Goal: Task Accomplishment & Management: Use online tool/utility

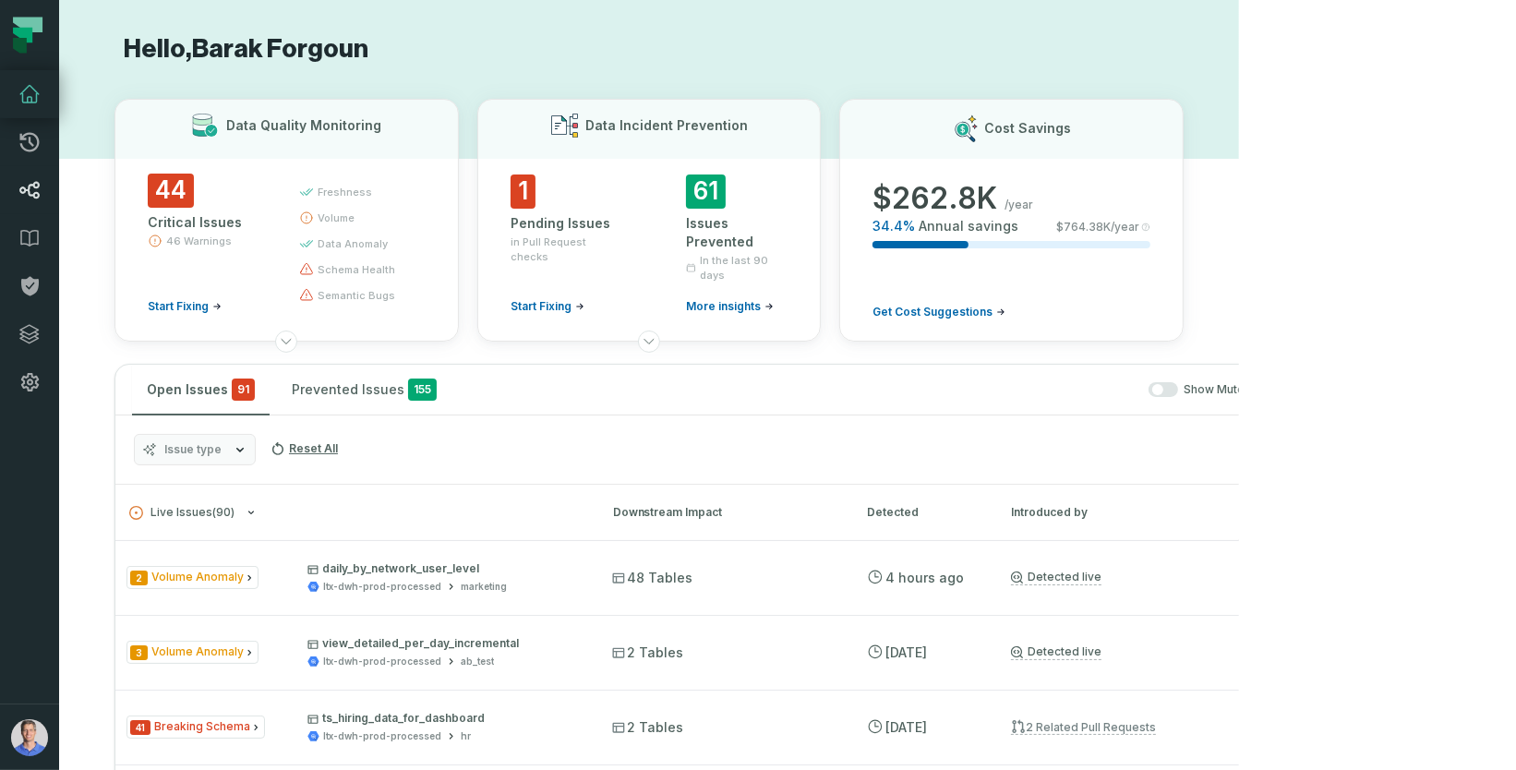
click at [25, 188] on icon at bounding box center [29, 191] width 20 height 18
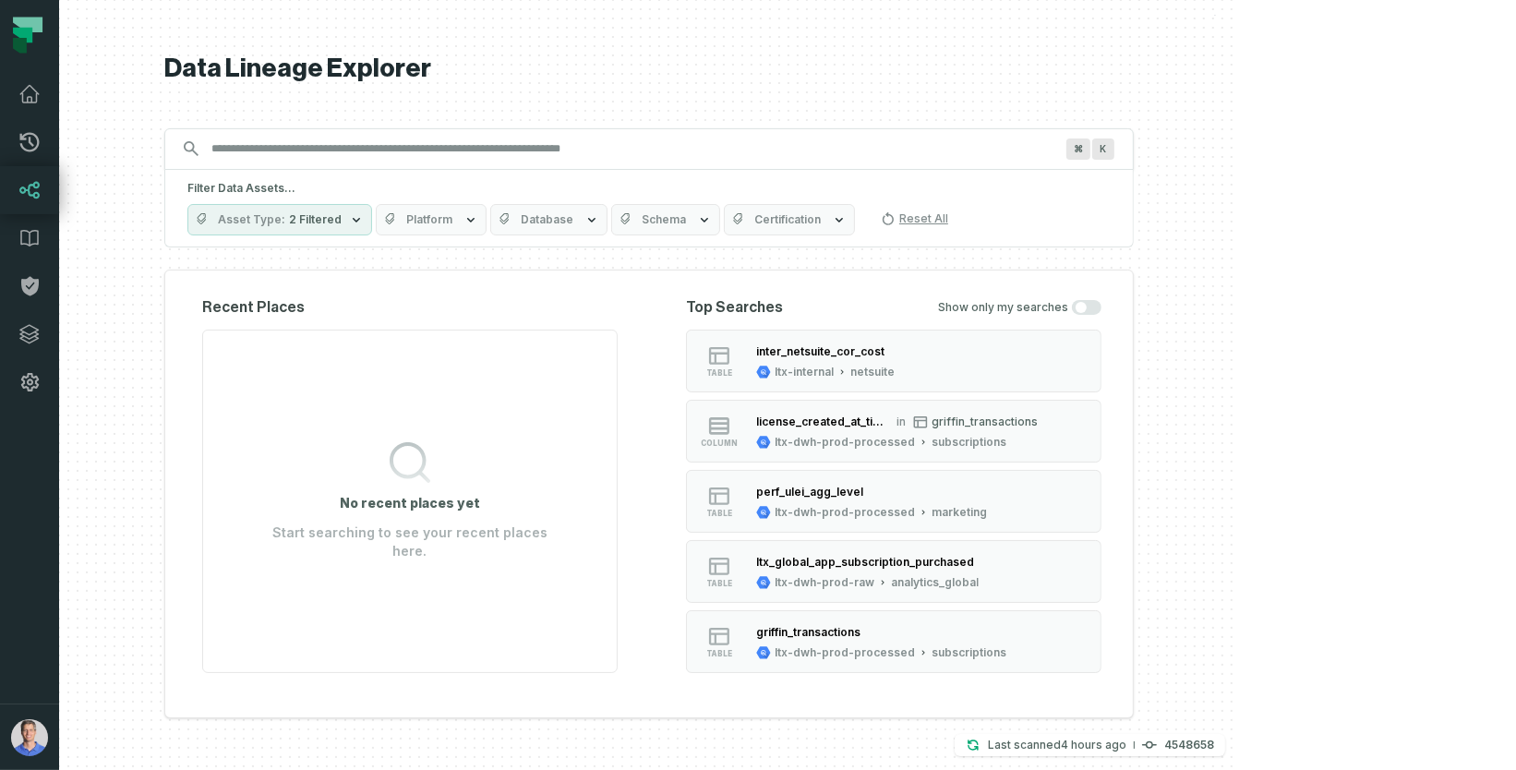
click at [452, 220] on span "Platform" at bounding box center [429, 219] width 46 height 15
click at [452, 222] on span "Platform" at bounding box center [429, 219] width 46 height 15
click at [520, 295] on button "Bigquery" at bounding box center [526, 294] width 15 height 15
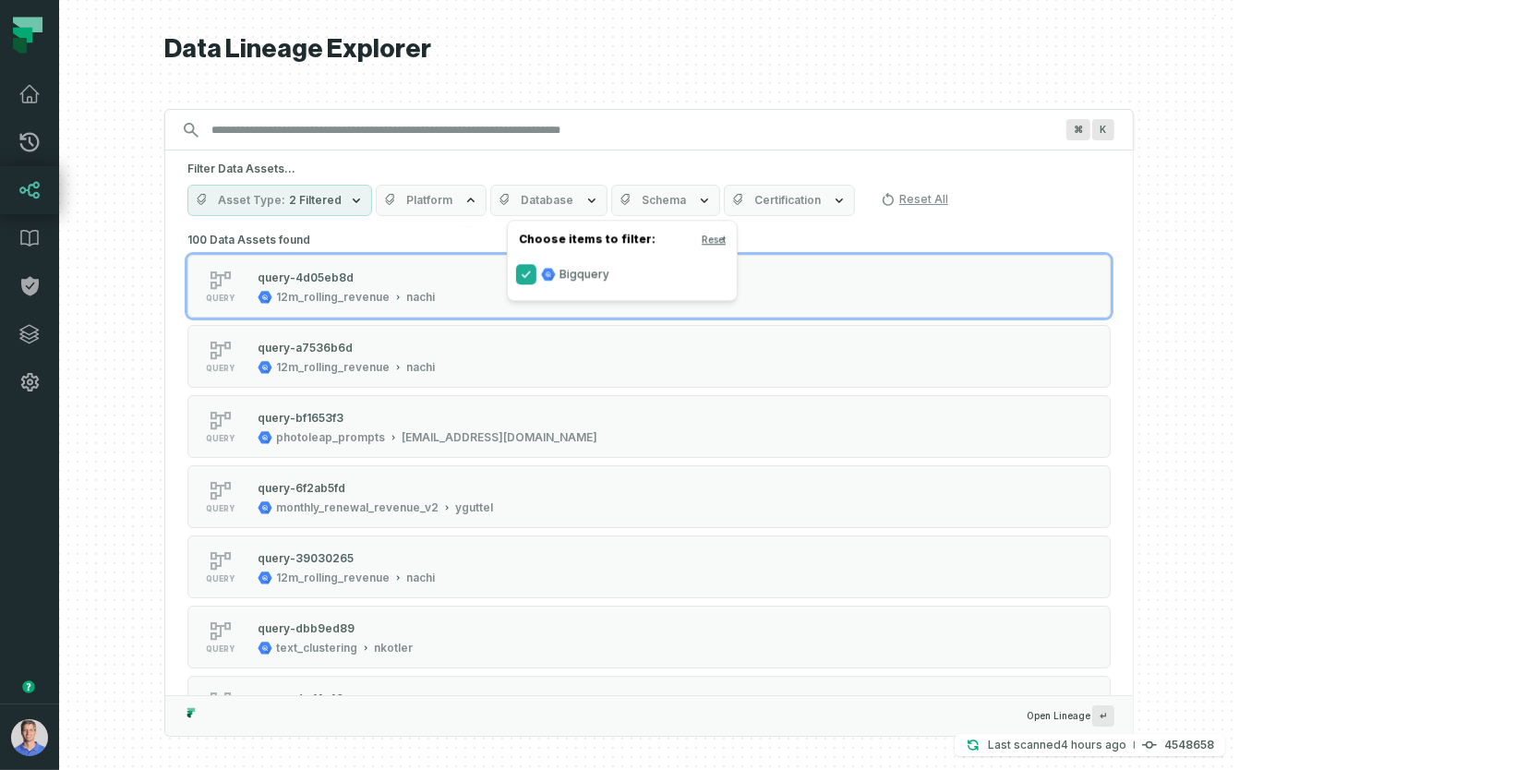
click at [528, 278] on button "Bigquery" at bounding box center [526, 274] width 15 height 15
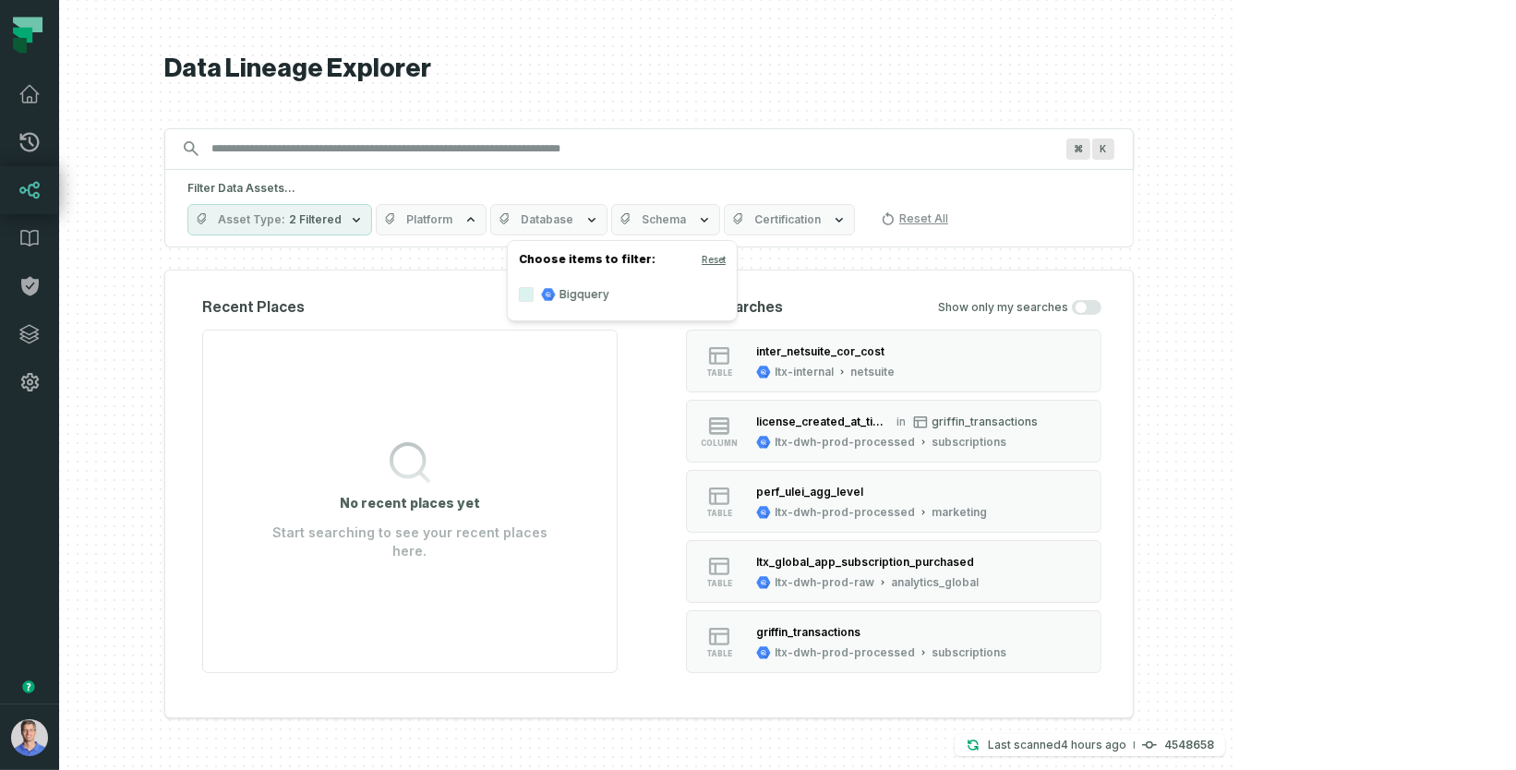
click at [526, 301] on label "Bigquery" at bounding box center [622, 294] width 229 height 37
click at [526, 301] on button "Bigquery" at bounding box center [526, 294] width 15 height 15
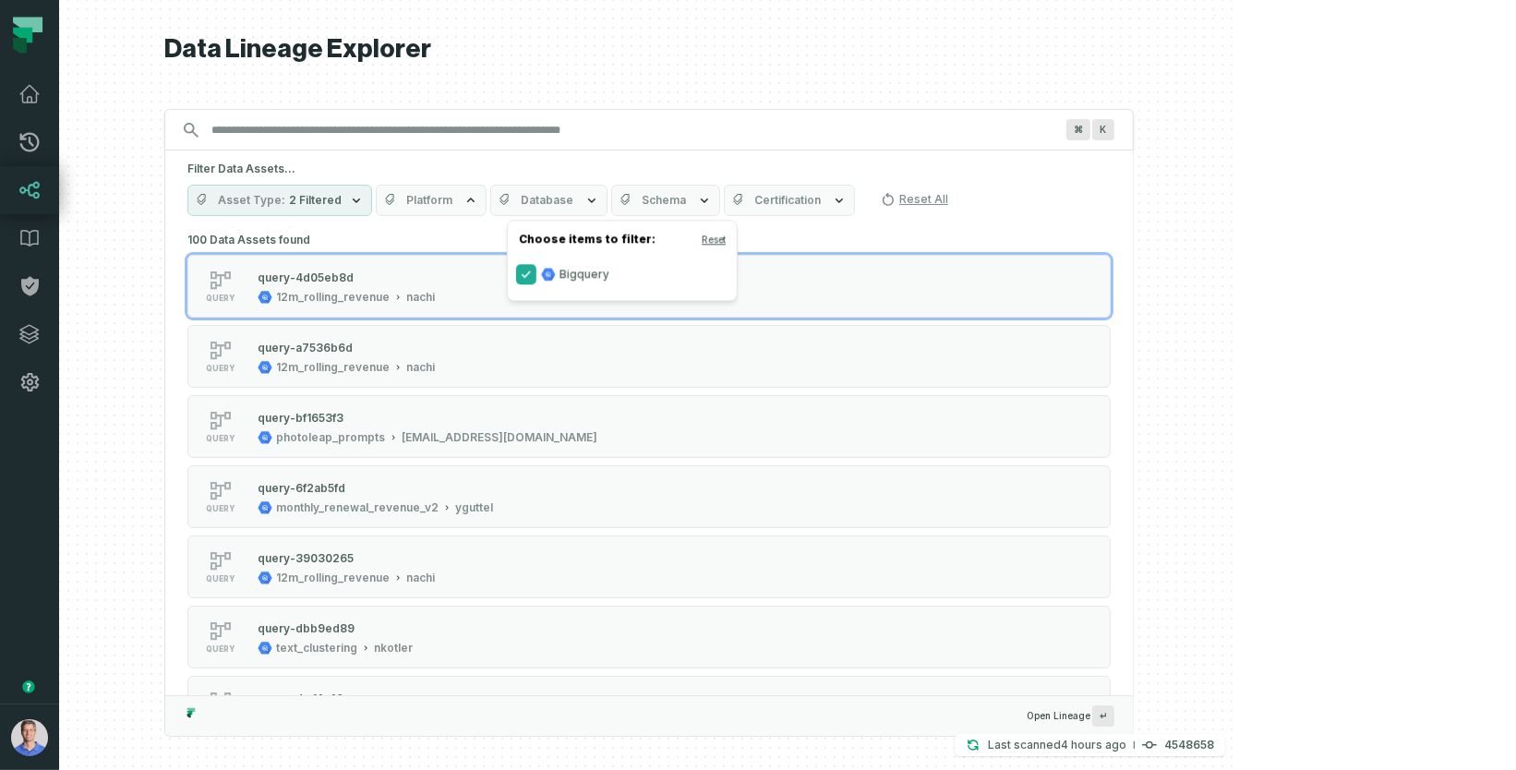
click at [525, 271] on button "Bigquery" at bounding box center [526, 274] width 15 height 15
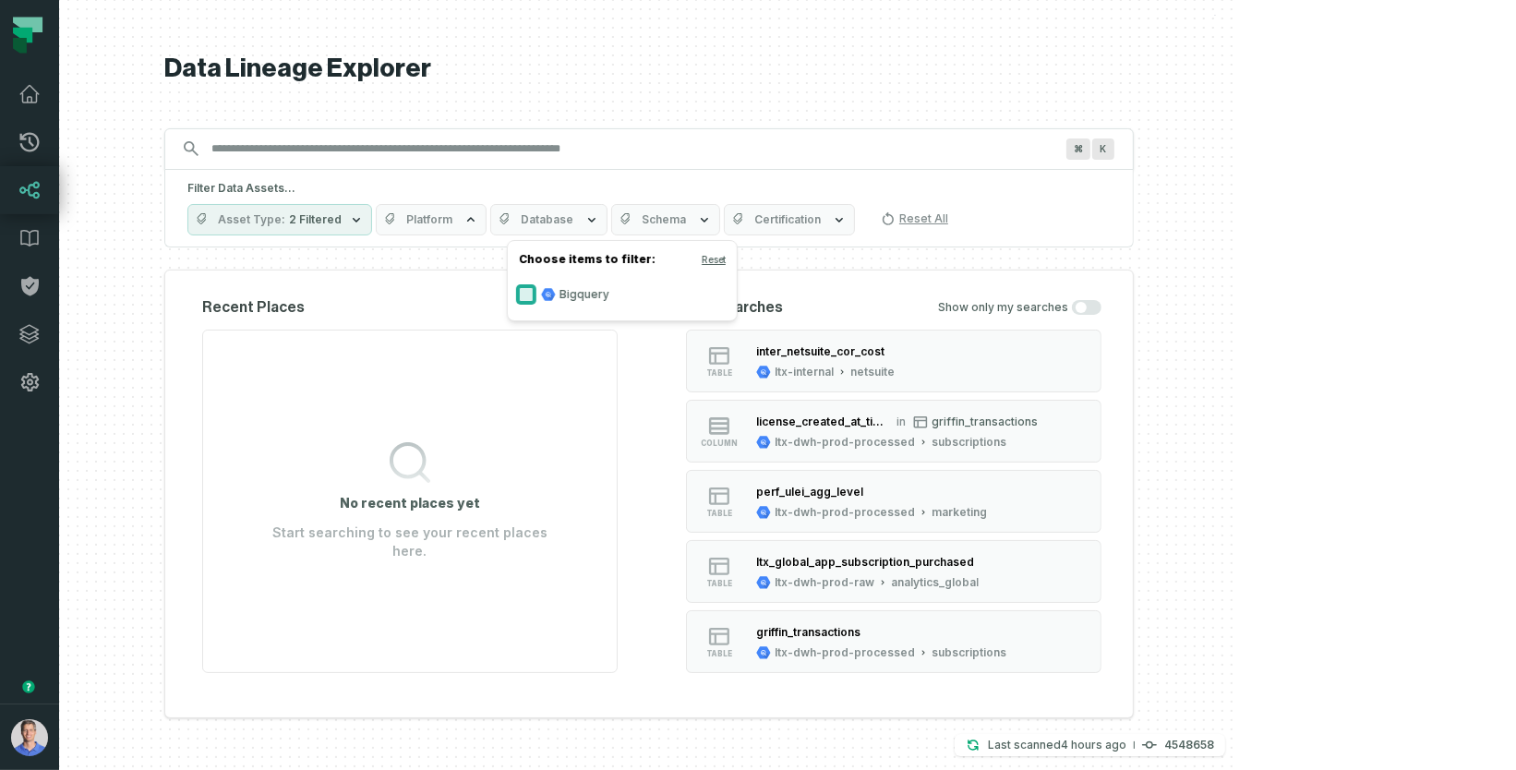
click at [526, 296] on button "Bigquery" at bounding box center [526, 294] width 15 height 15
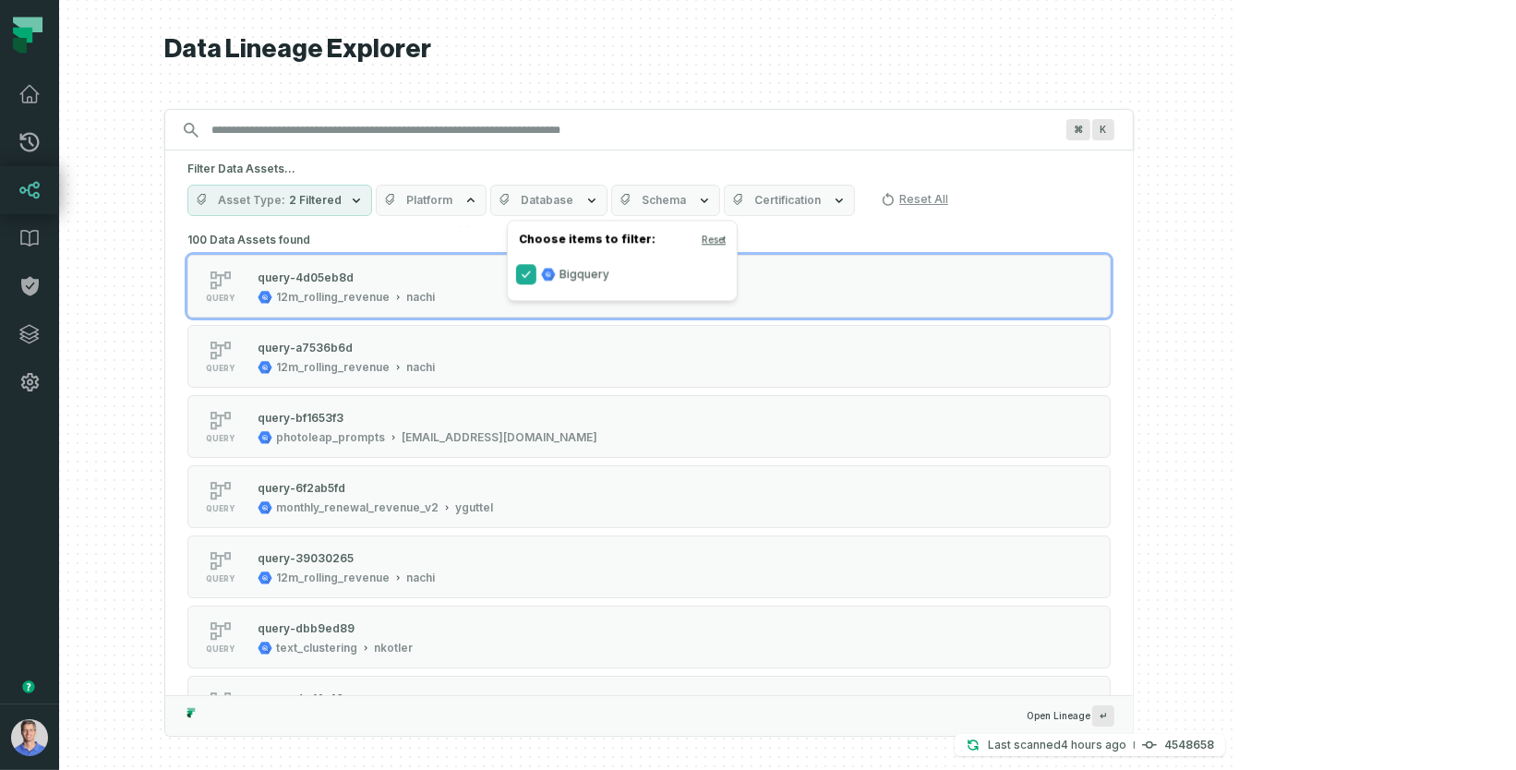
click at [522, 273] on button "Bigquery" at bounding box center [526, 274] width 15 height 15
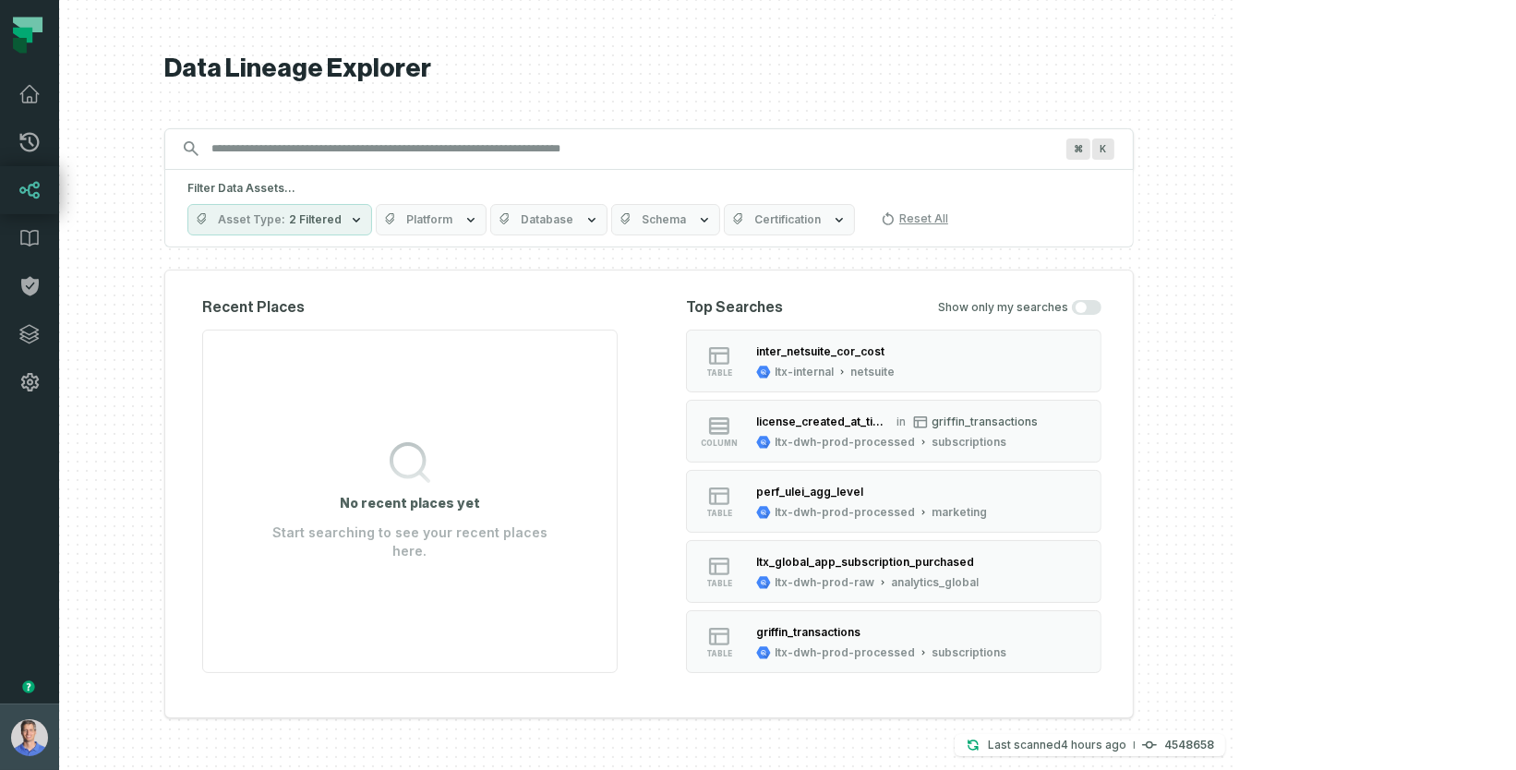
click at [30, 753] on img "button" at bounding box center [29, 737] width 37 height 37
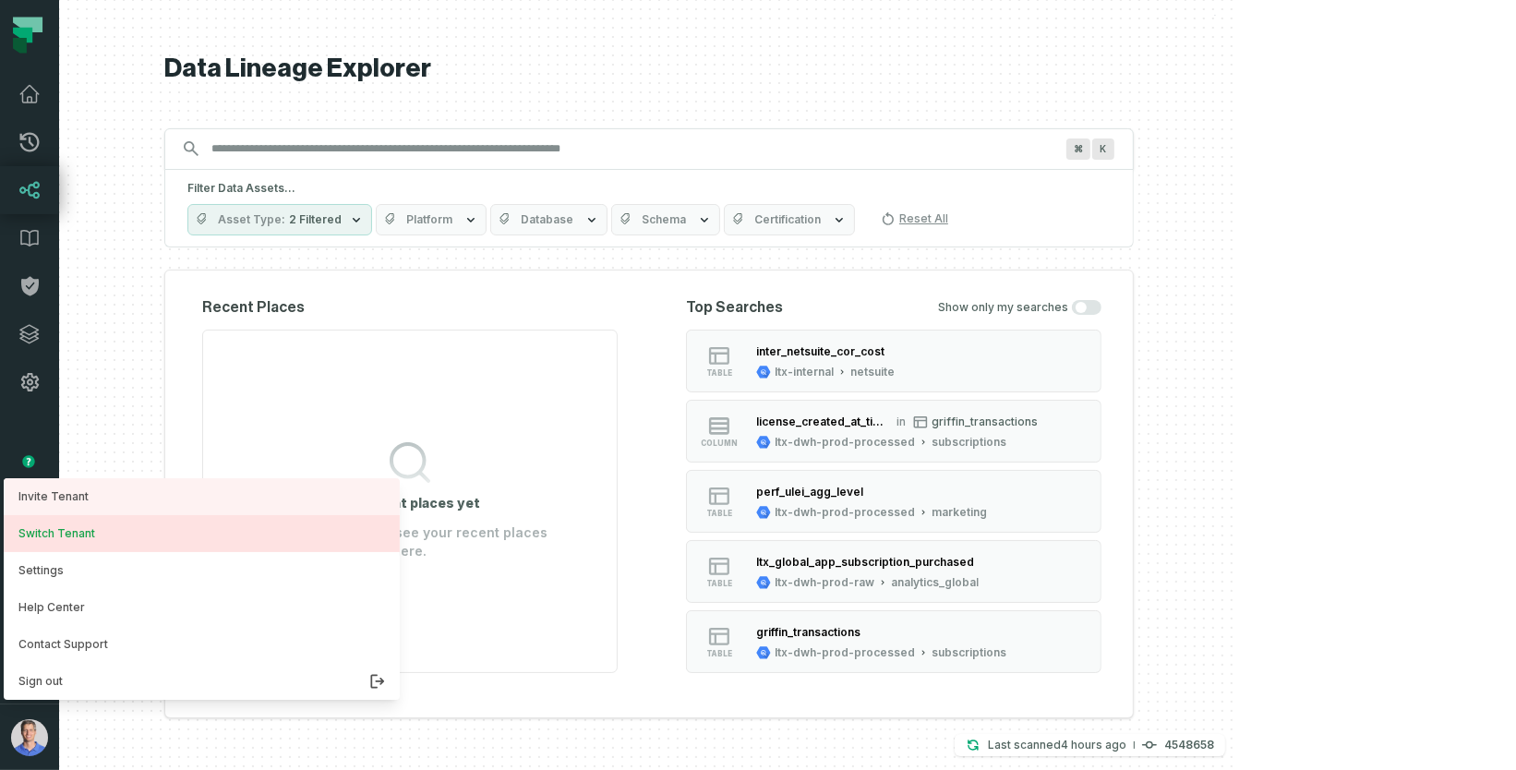
click at [105, 531] on button "Switch Tenant" at bounding box center [202, 533] width 396 height 37
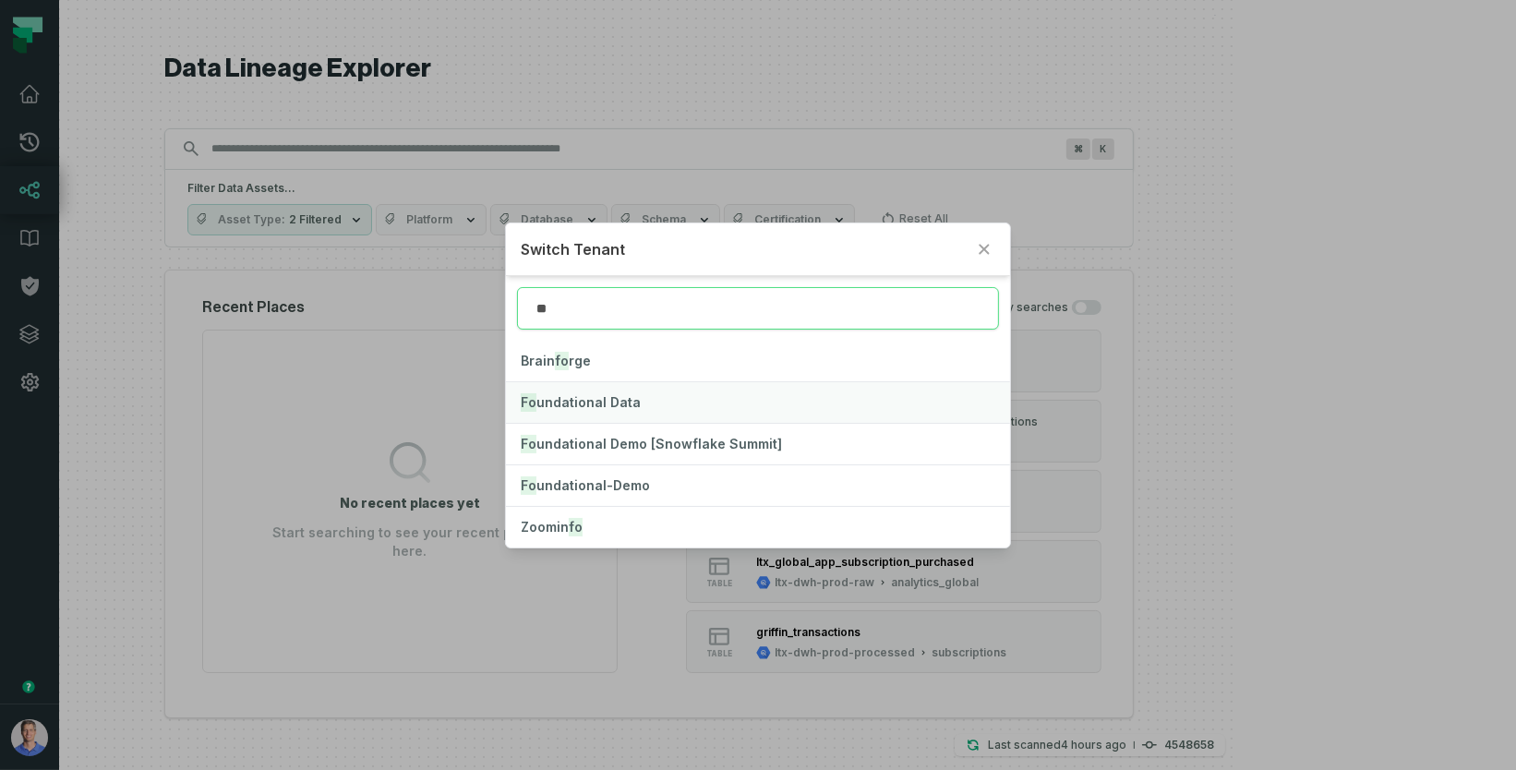
type input "**"
click at [616, 396] on span "Fo undational Data" at bounding box center [581, 402] width 120 height 16
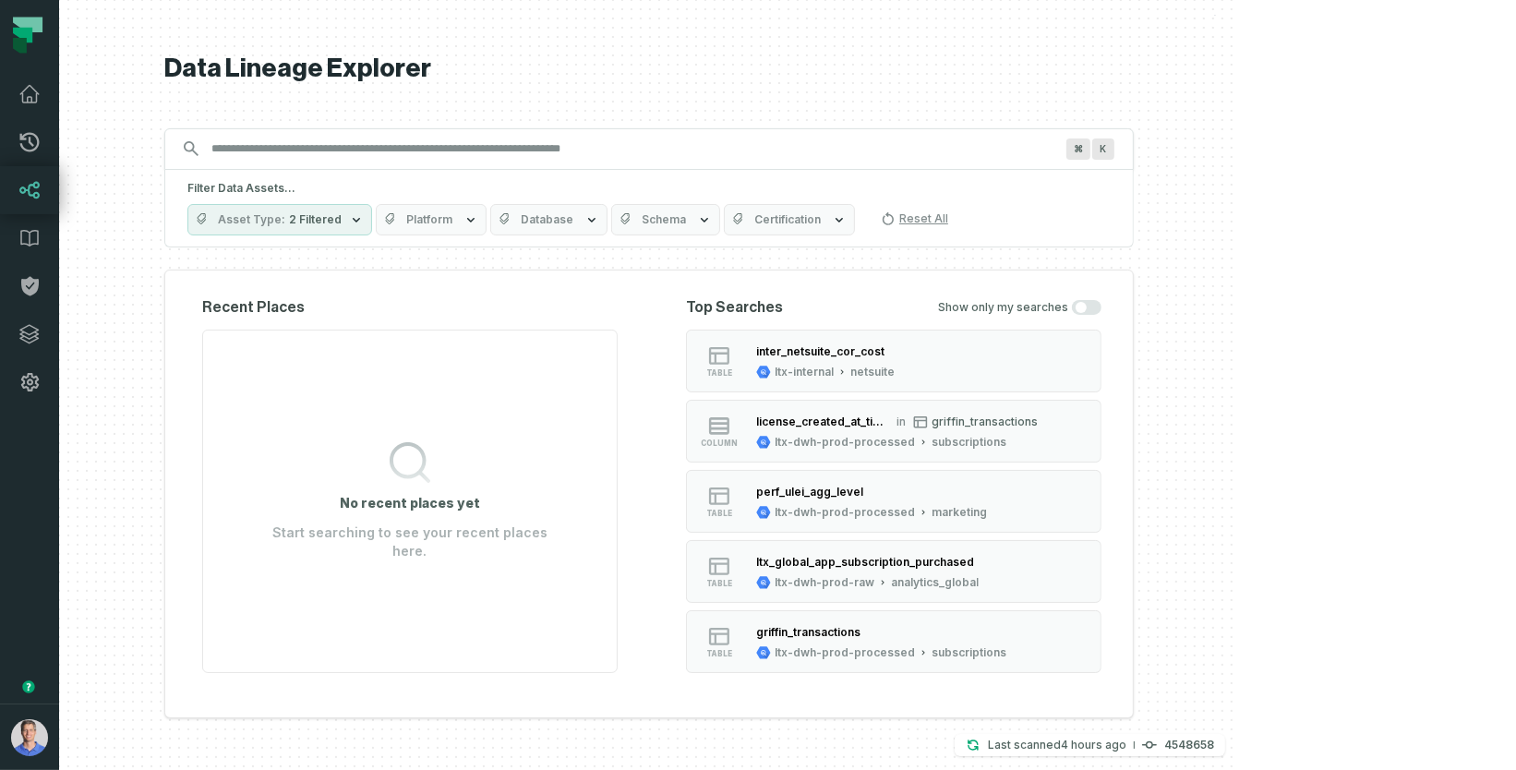
click at [478, 222] on icon "button" at bounding box center [471, 219] width 15 height 15
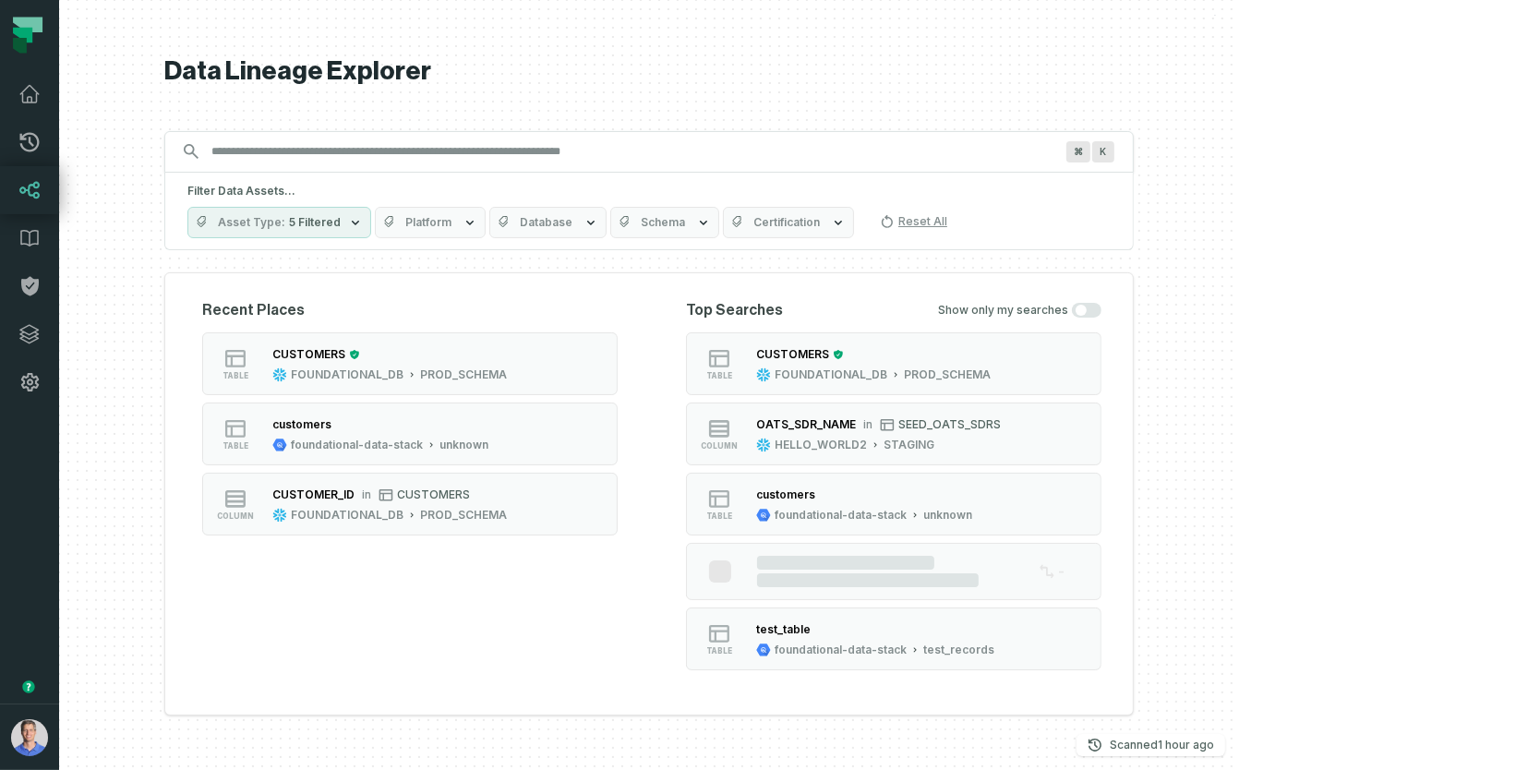
click at [486, 213] on button "Platform" at bounding box center [430, 222] width 111 height 31
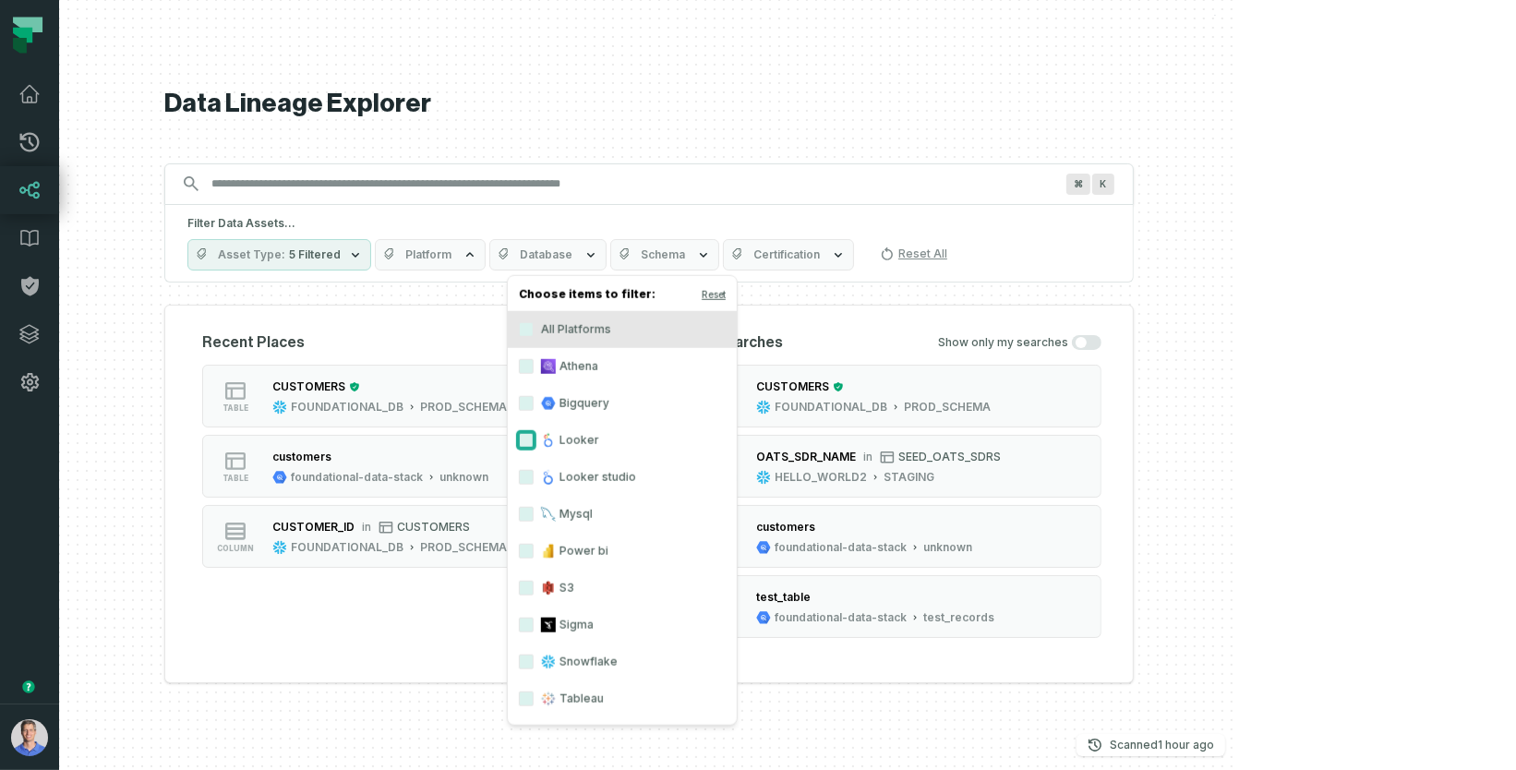
click at [526, 440] on button "Looker" at bounding box center [526, 440] width 15 height 15
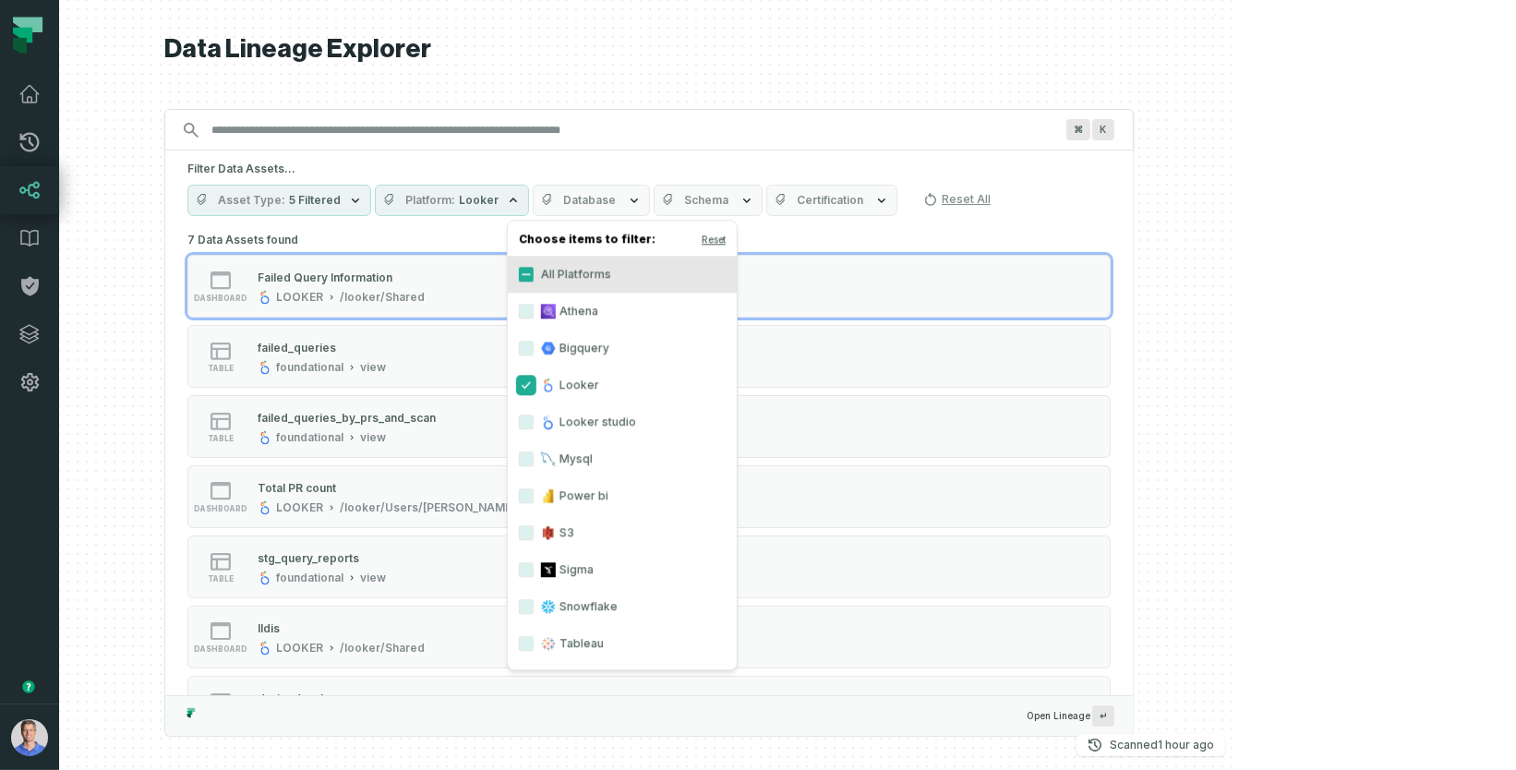
type button "on"
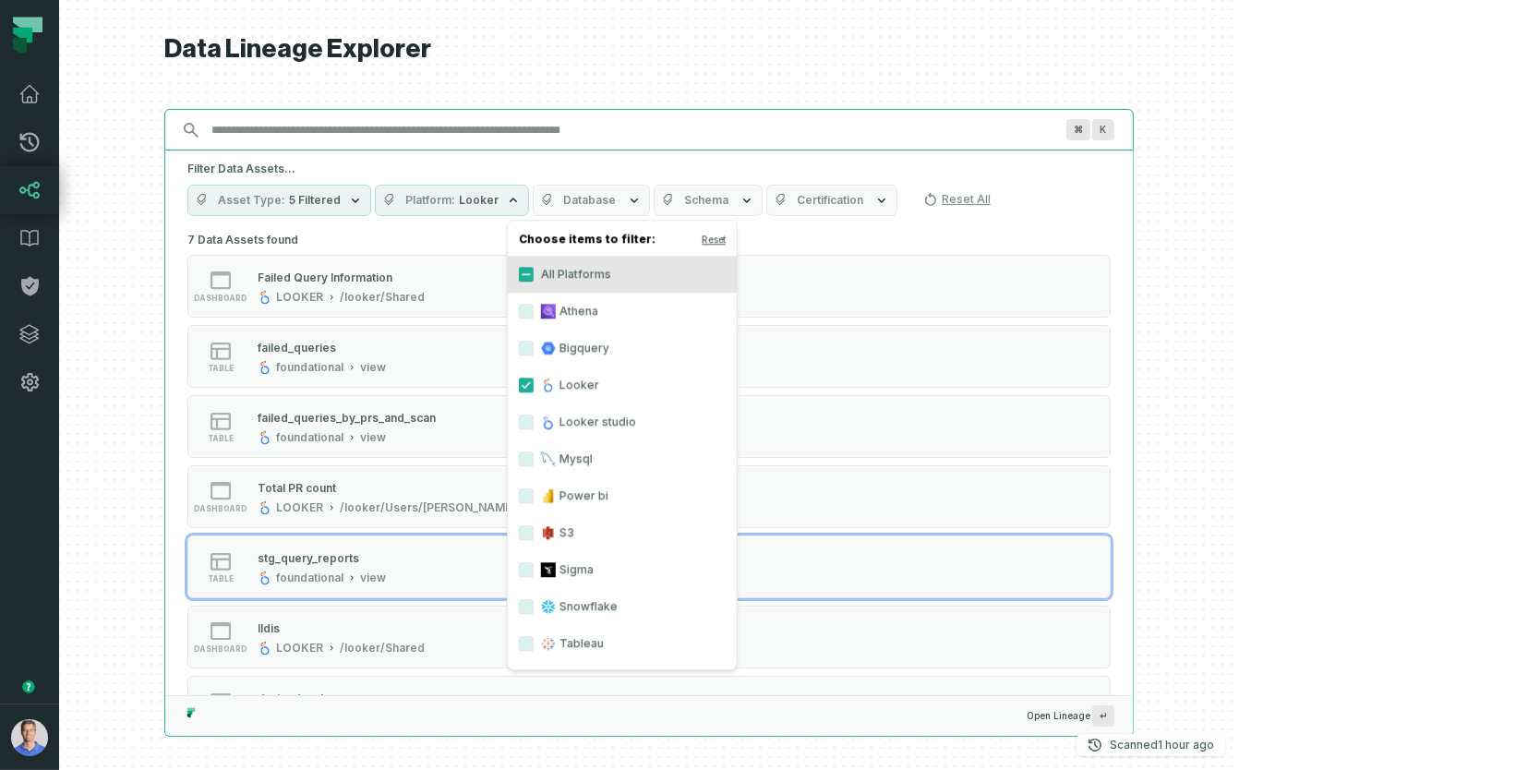
click at [596, 139] on input "Discovery Provider cmdk menu" at bounding box center [632, 130] width 864 height 30
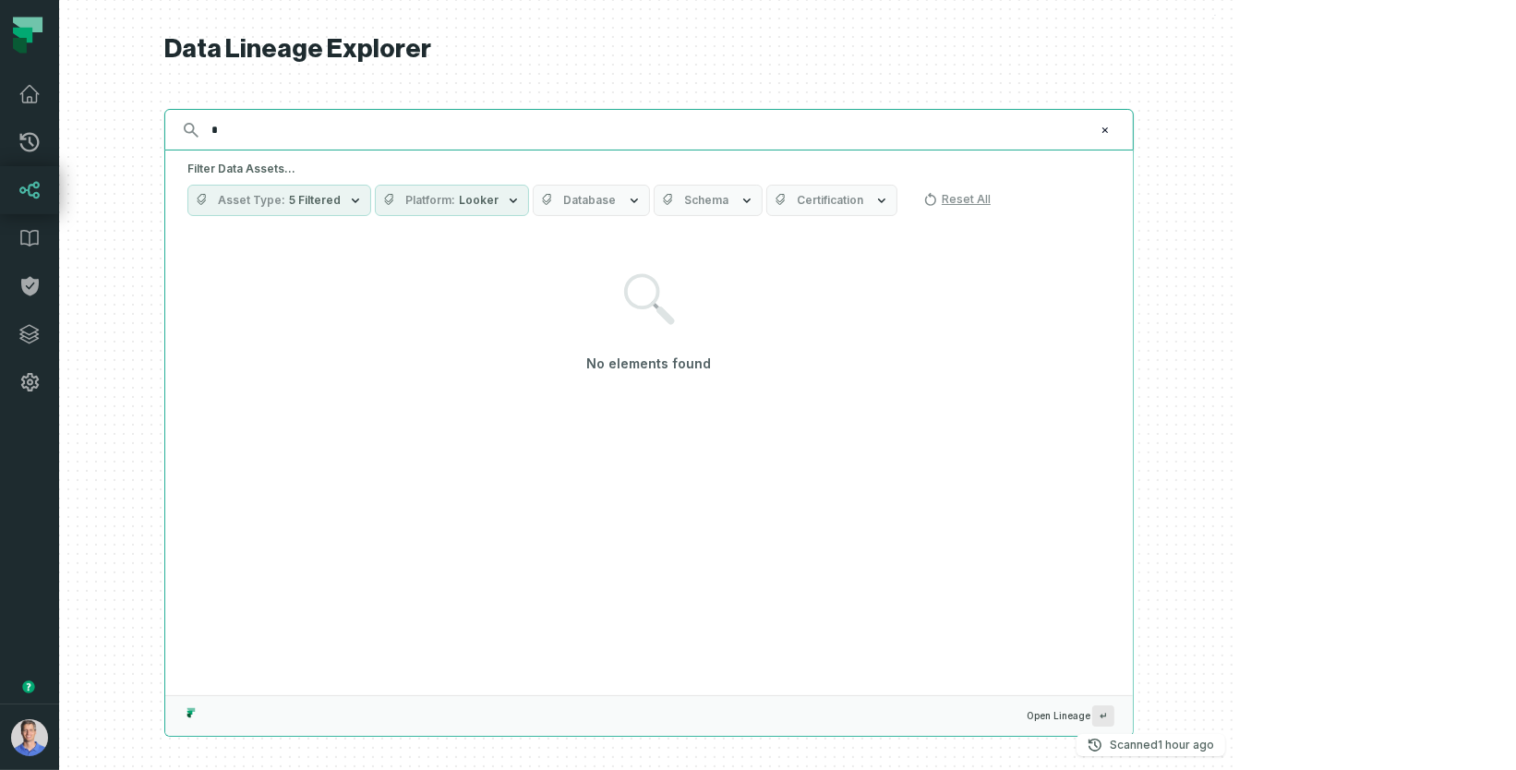
type input "*"
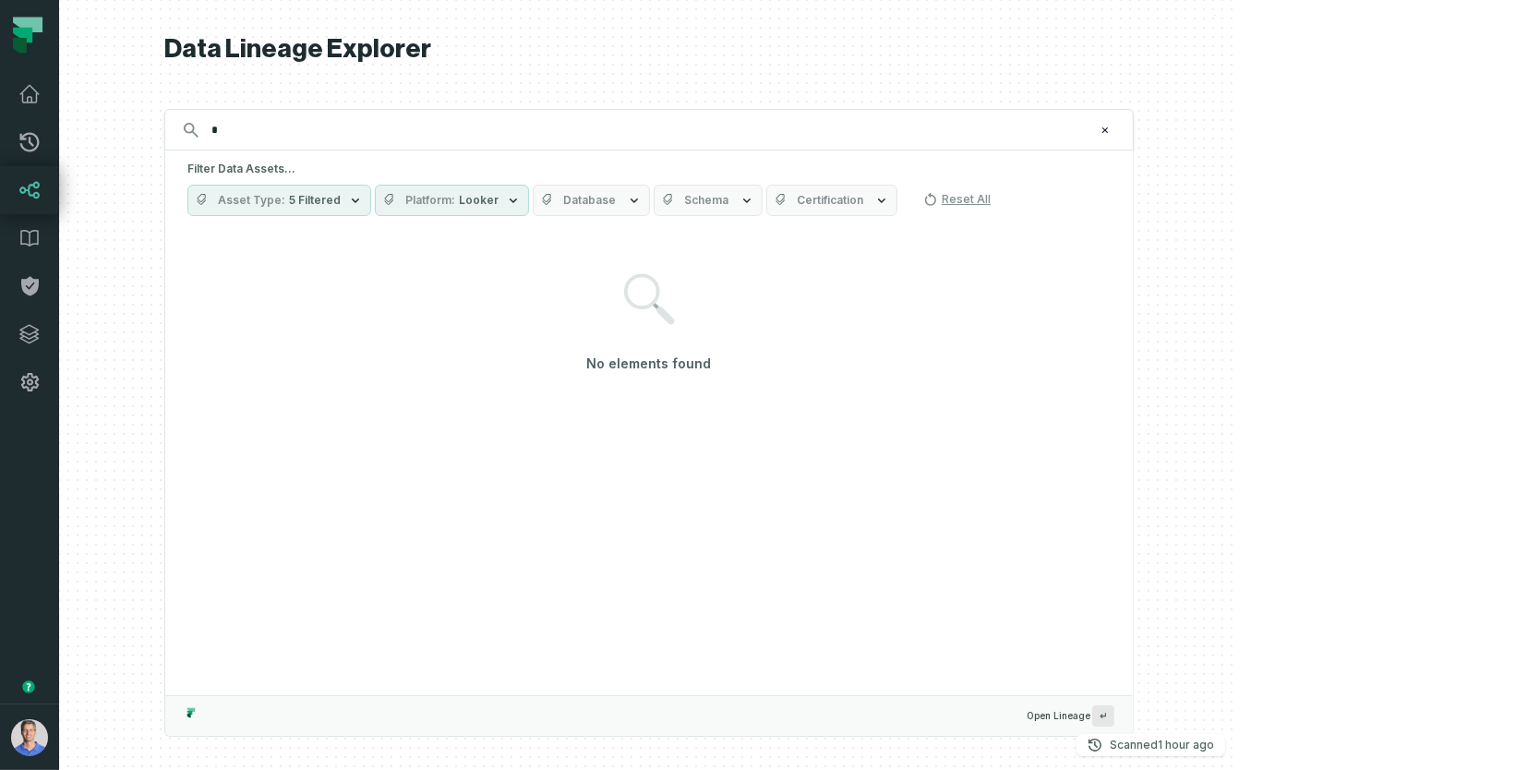
click at [499, 203] on span "Looker" at bounding box center [479, 200] width 40 height 15
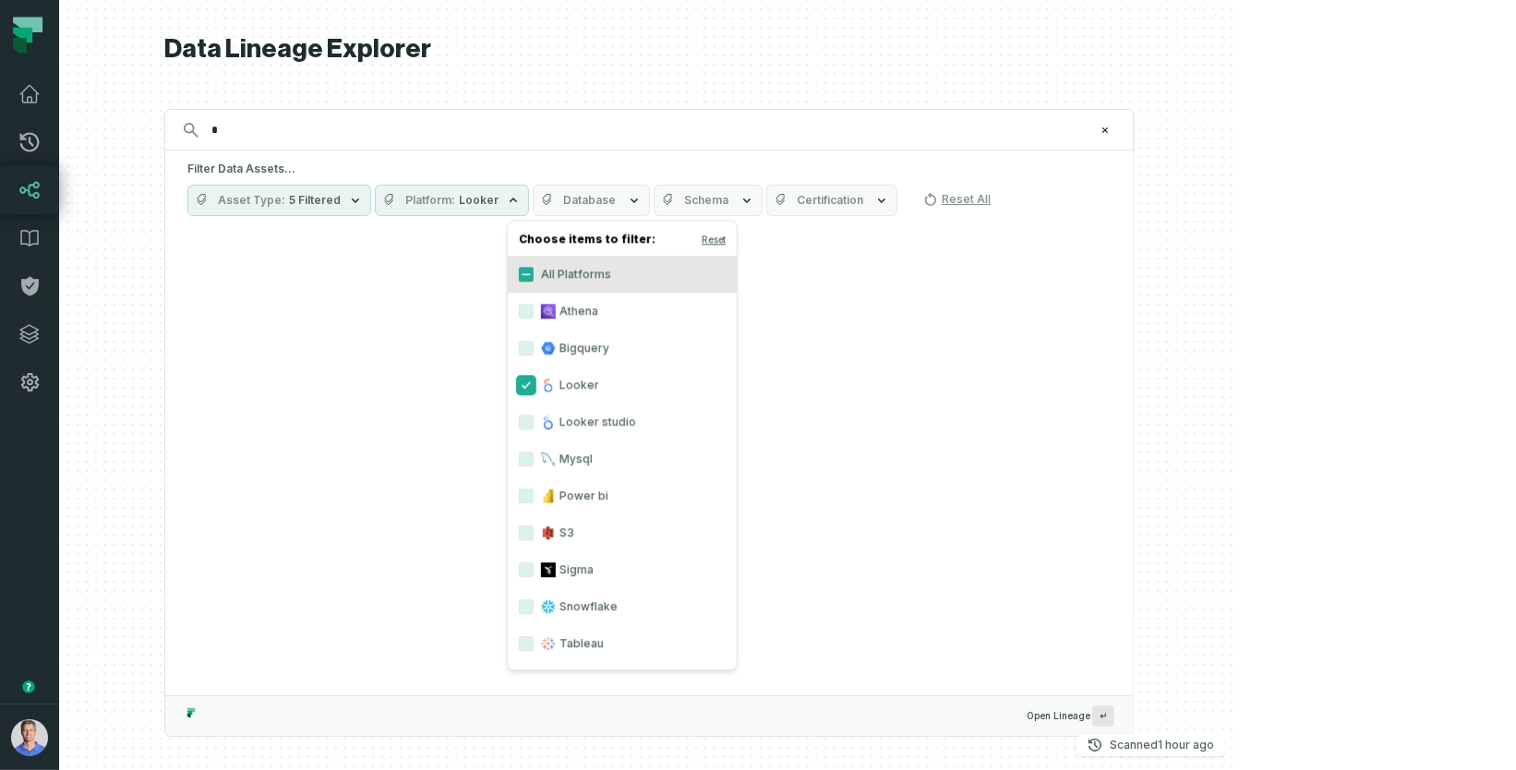
click at [525, 381] on button "Looker" at bounding box center [526, 385] width 15 height 15
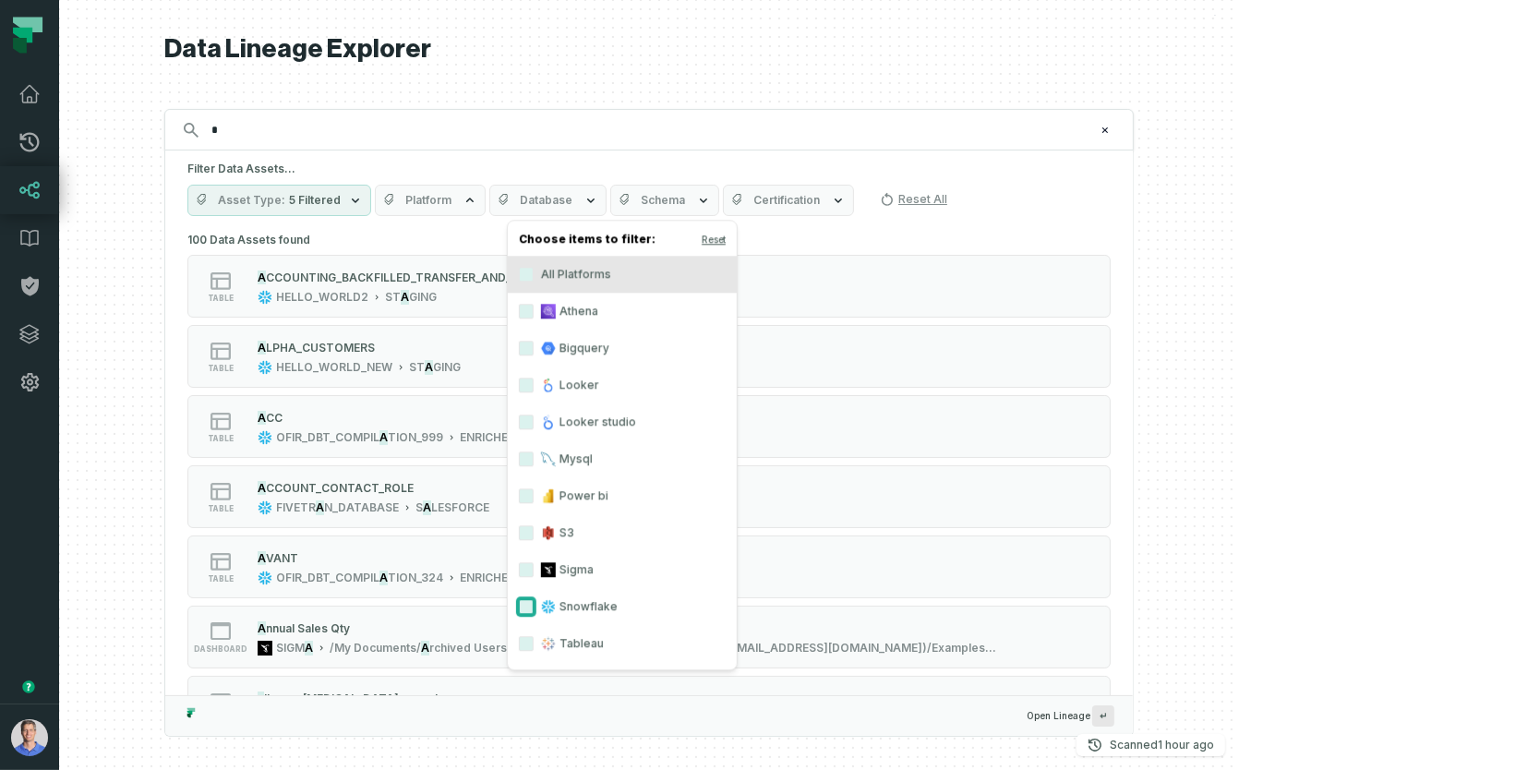
click at [525, 604] on button "Snowflake" at bounding box center [526, 606] width 15 height 15
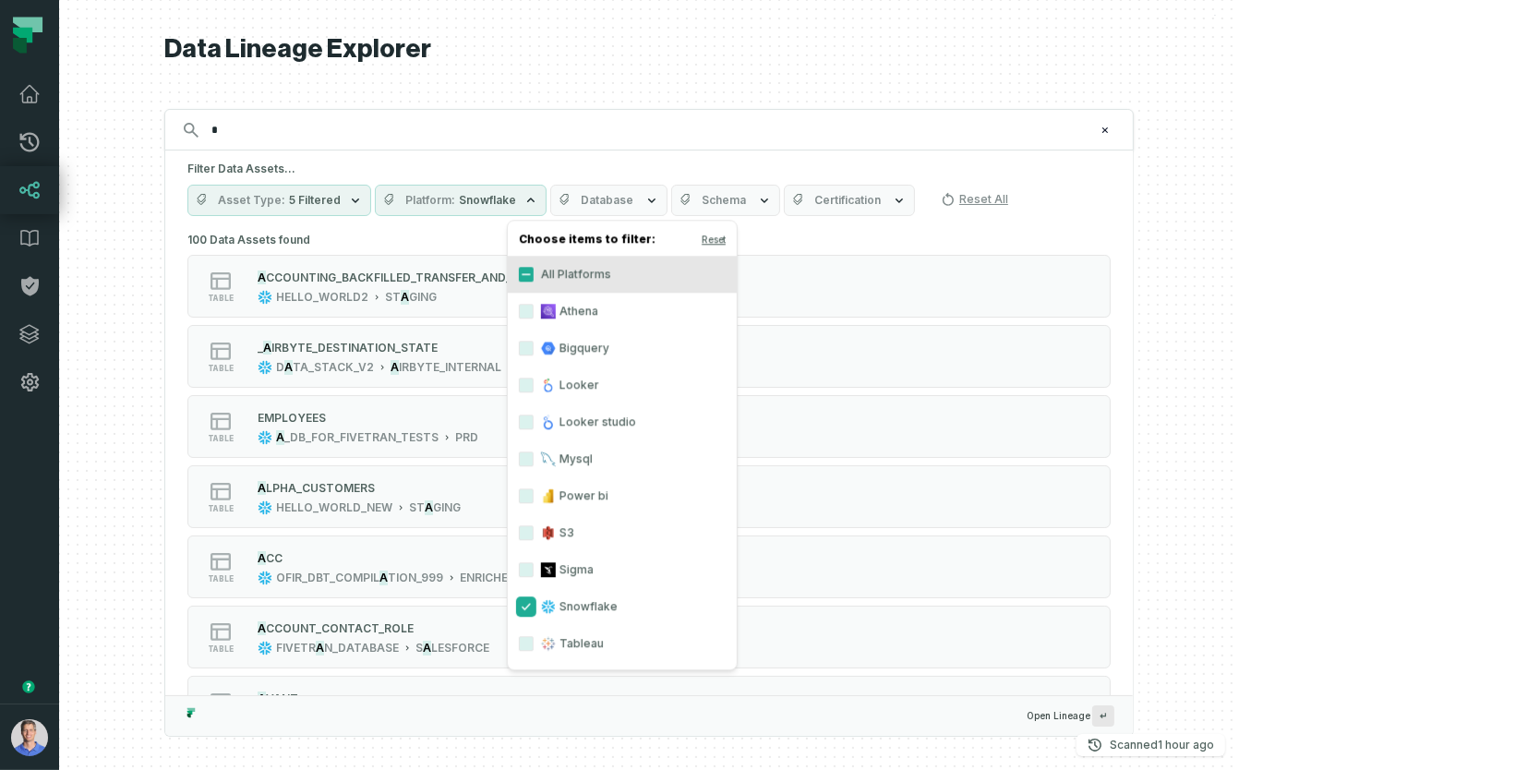
click at [525, 604] on button "Snowflake" at bounding box center [526, 606] width 15 height 15
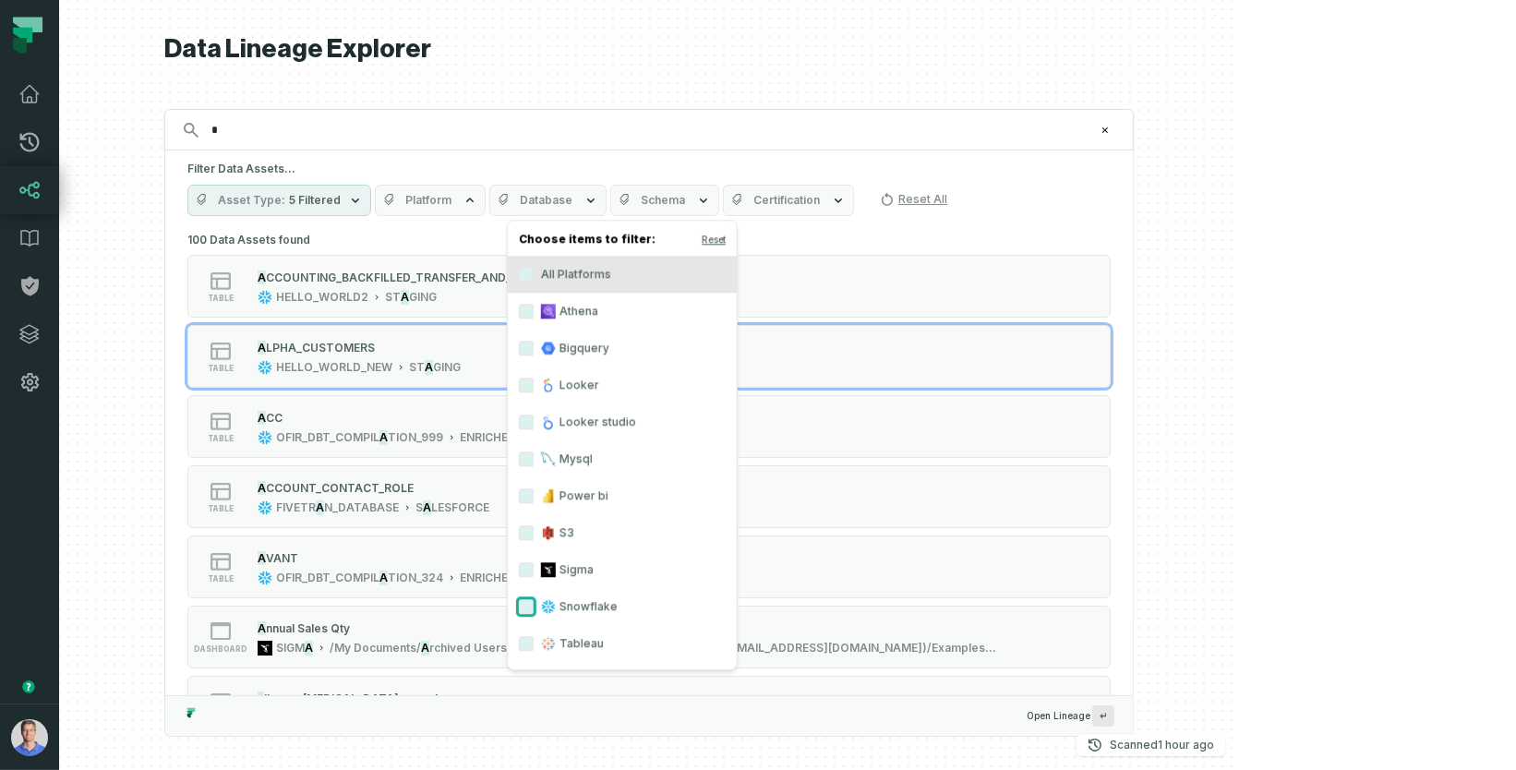
type button "on"
